Goal: Entertainment & Leisure: Consume media (video, audio)

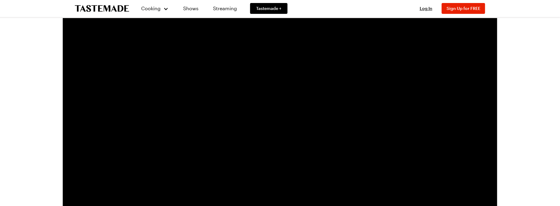
drag, startPoint x: 507, startPoint y: 133, endPoint x: 498, endPoint y: 139, distance: 10.7
click at [442, 139] on div "Cooking Shows Streaming Tastemade + Log In Sign Up Log In Sign Up for FREE Vide…" at bounding box center [280, 173] width 560 height 347
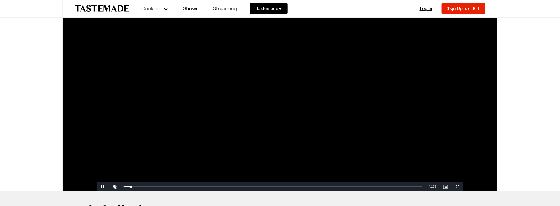
scroll to position [50, 0]
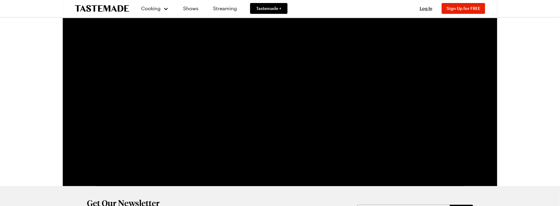
drag, startPoint x: 489, startPoint y: 120, endPoint x: 390, endPoint y: 122, distance: 98.6
click at [390, 122] on video "Video Player" at bounding box center [279, 83] width 367 height 206
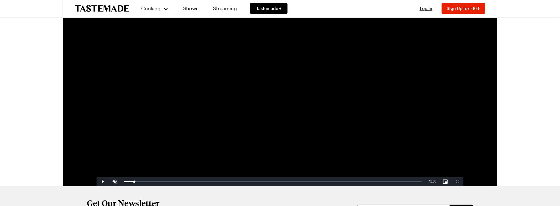
click at [405, 59] on video "Video Player" at bounding box center [279, 83] width 367 height 206
click at [115, 182] on span "Video Player" at bounding box center [115, 182] width 12 height 0
click at [308, 135] on video "Video Player" at bounding box center [279, 83] width 367 height 206
drag, startPoint x: 134, startPoint y: 182, endPoint x: 81, endPoint y: 187, distance: 53.3
click at [81, 187] on div "Cooking Shows Streaming Tastemade + Log In Sign Up Log In Sign Up for FREE Vide…" at bounding box center [280, 123] width 434 height 347
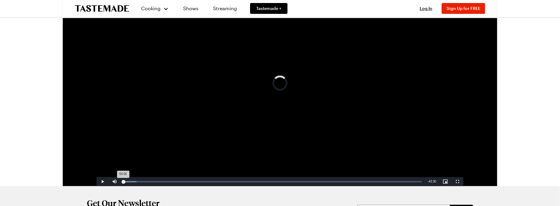
click at [124, 183] on div "00:00" at bounding box center [124, 182] width 0 height 2
click at [100, 182] on span "Video Player" at bounding box center [102, 182] width 12 height 0
drag, startPoint x: 126, startPoint y: 182, endPoint x: -16, endPoint y: 176, distance: 141.5
click at [0, 176] on html "Cooking Shows Streaming Tastemade + Log In Sign Up Log In Sign Up for FREE Vide…" at bounding box center [280, 123] width 560 height 347
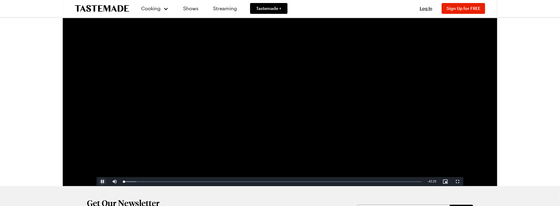
click at [99, 182] on span "Video Player" at bounding box center [102, 182] width 12 height 0
